Goal: Task Accomplishment & Management: Complete application form

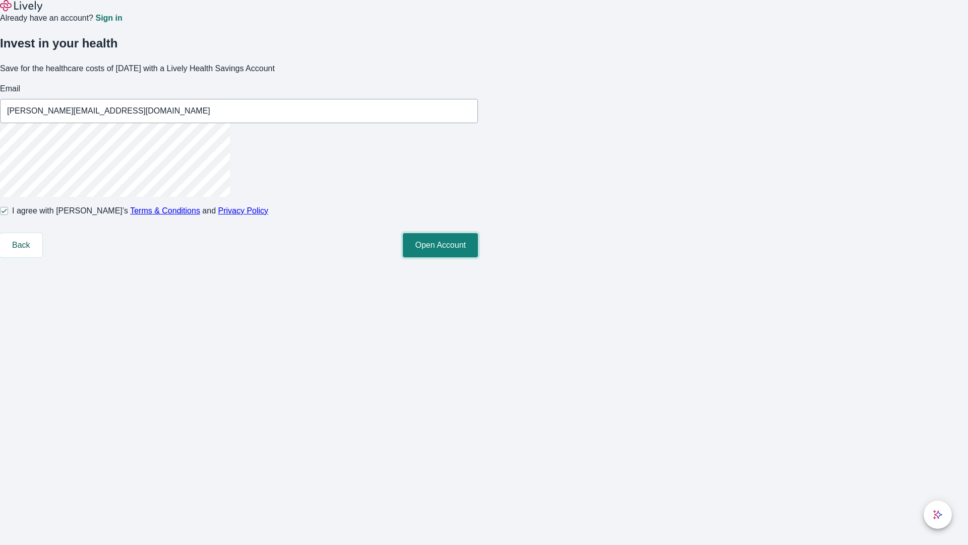
click at [478, 257] on button "Open Account" at bounding box center [440, 245] width 75 height 24
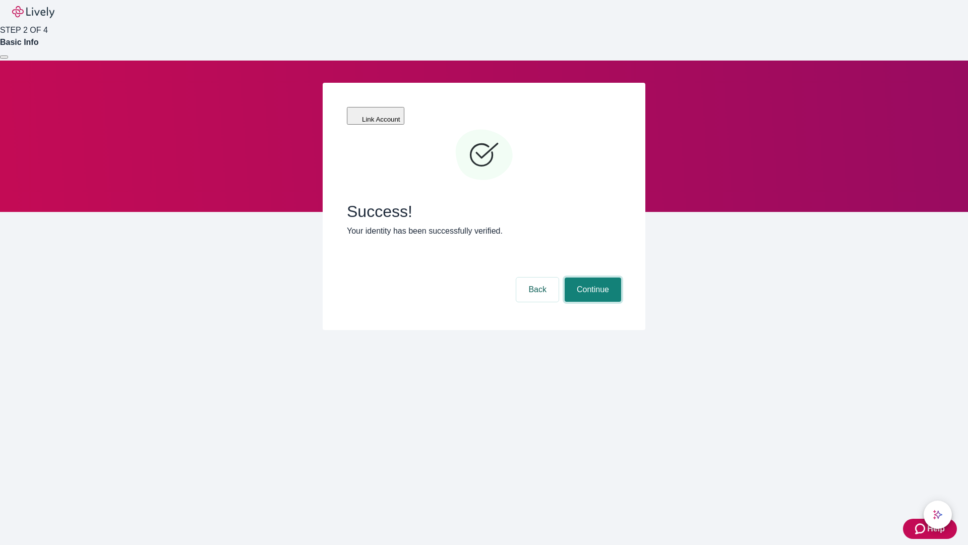
click at [591, 277] on button "Continue" at bounding box center [593, 289] width 56 height 24
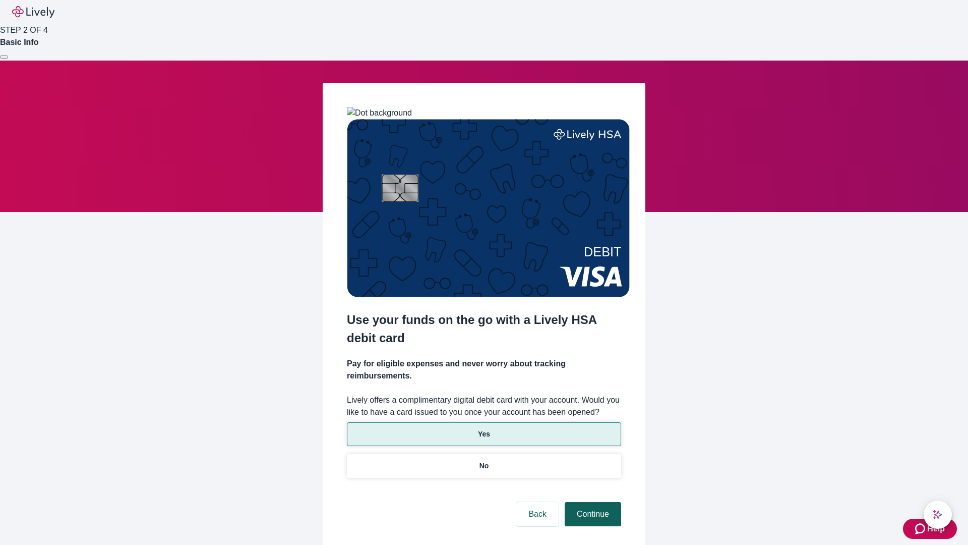
click at [484, 429] on p "Yes" at bounding box center [484, 434] width 12 height 11
click at [591, 502] on button "Continue" at bounding box center [593, 514] width 56 height 24
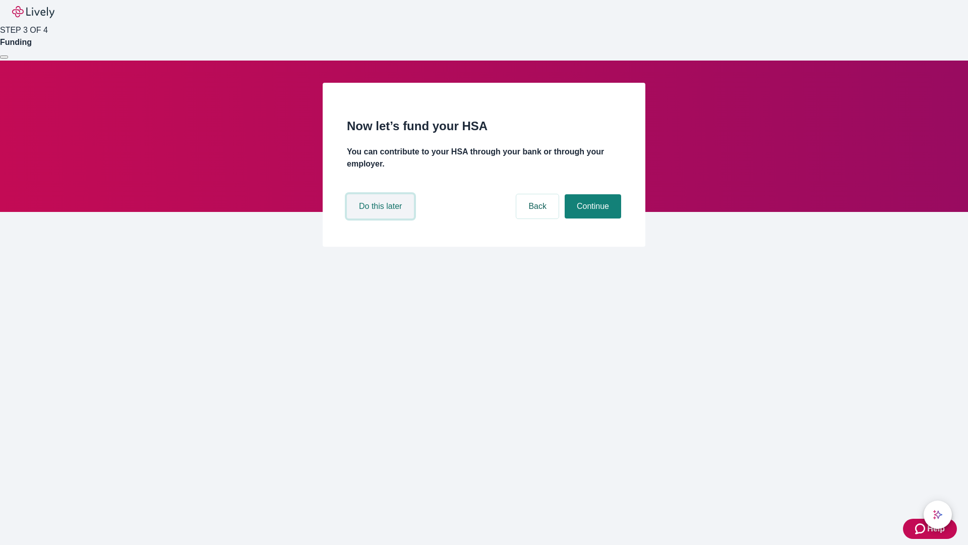
click at [382, 218] on button "Do this later" at bounding box center [380, 206] width 67 height 24
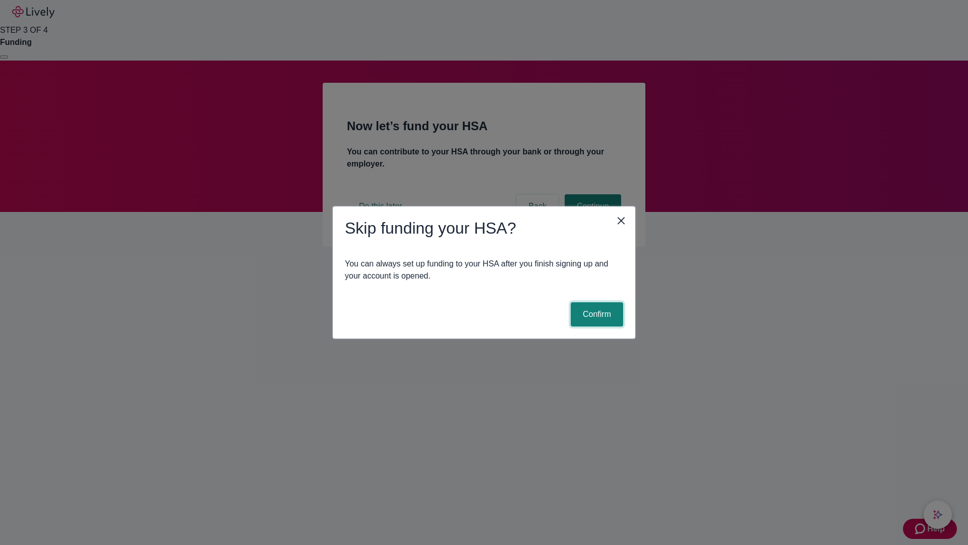
click at [595, 314] on button "Confirm" at bounding box center [597, 314] width 52 height 24
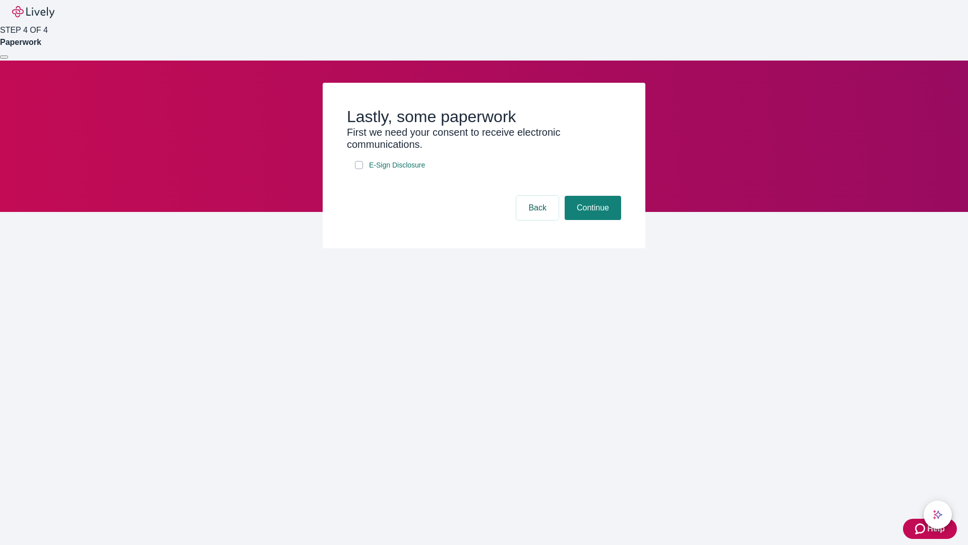
click at [359, 169] on input "E-Sign Disclosure" at bounding box center [359, 165] width 8 height 8
checkbox input "true"
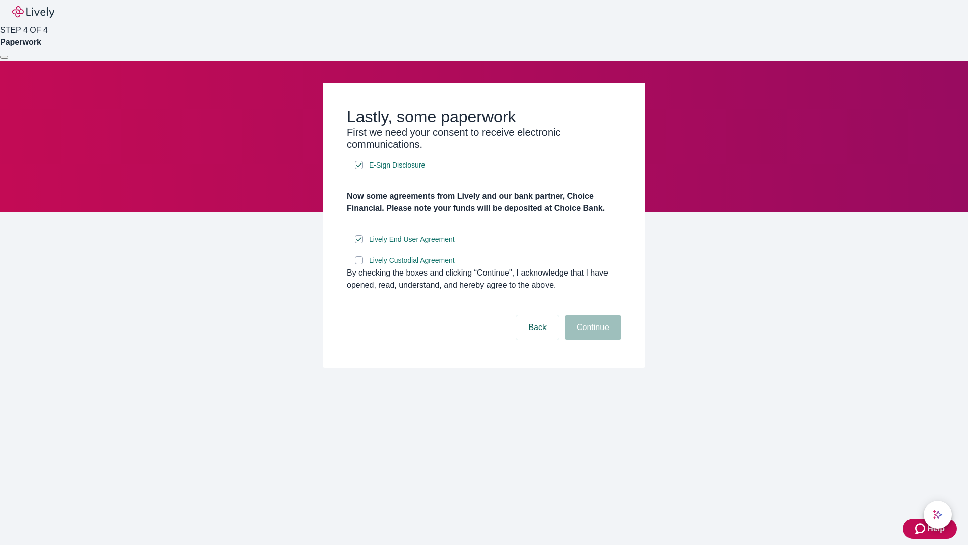
click at [359, 264] on input "Lively Custodial Agreement" at bounding box center [359, 260] width 8 height 8
checkbox input "true"
click at [591, 339] on button "Continue" at bounding box center [593, 327] width 56 height 24
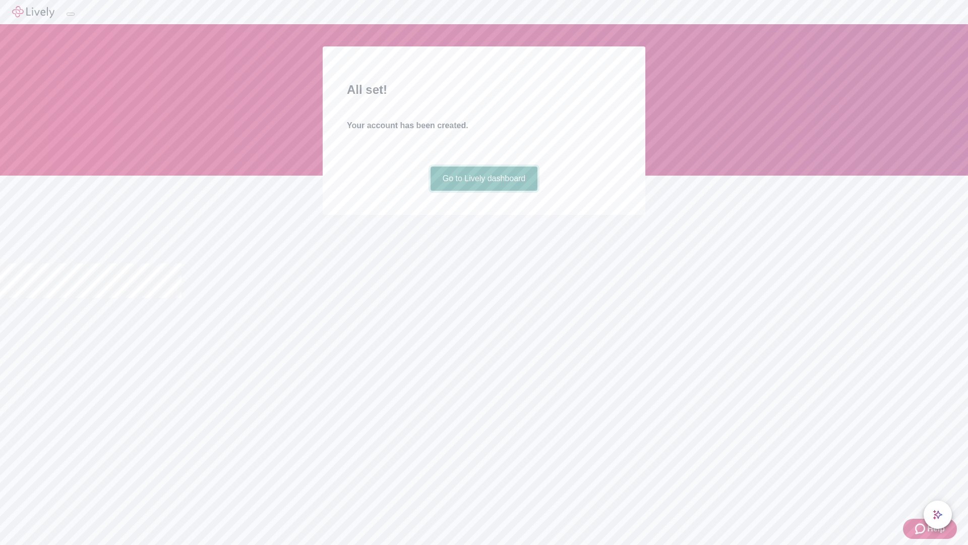
click at [484, 191] on link "Go to Lively dashboard" at bounding box center [484, 178] width 107 height 24
